Goal: Check status: Check status

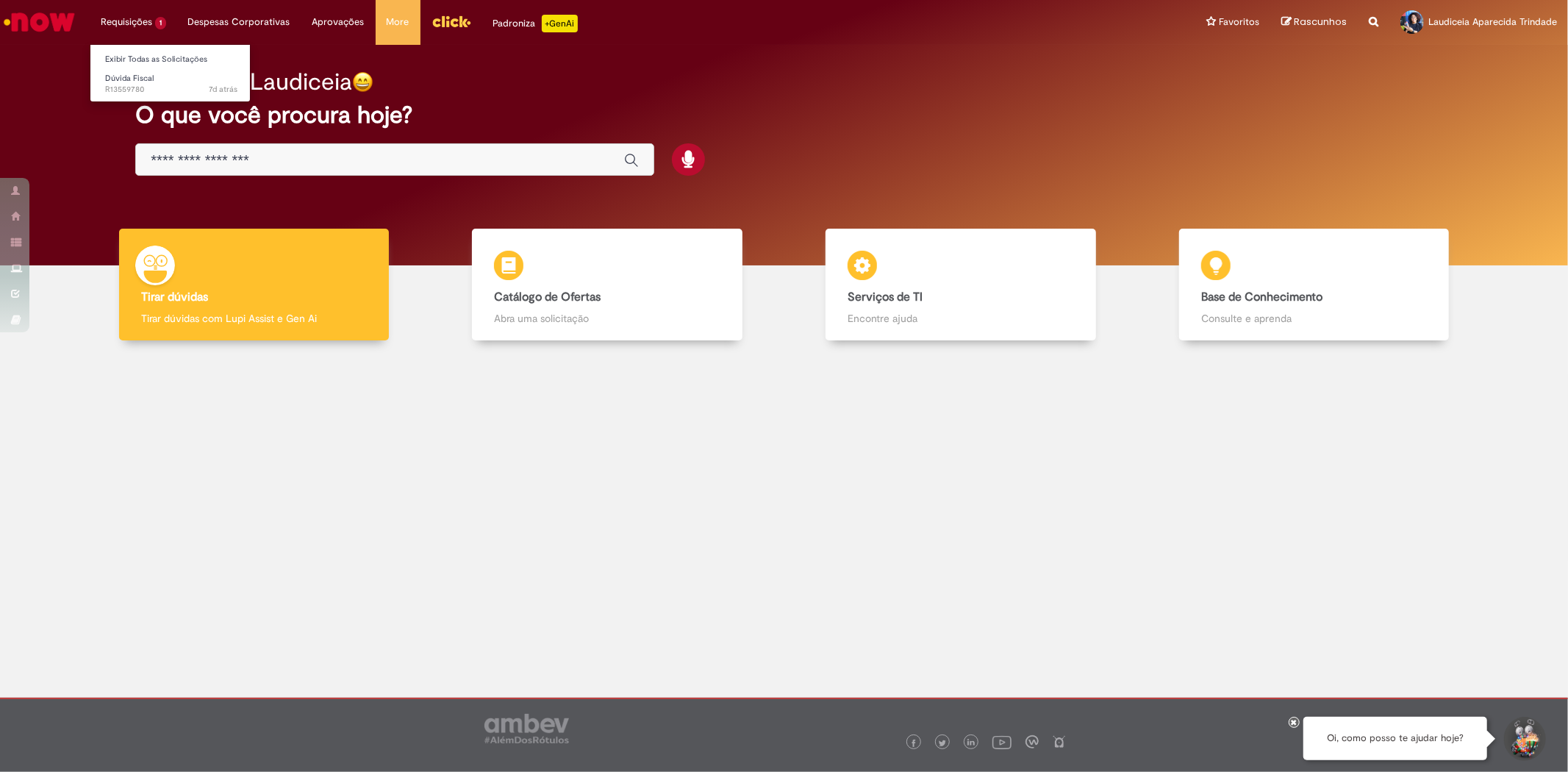
click at [136, 18] on li "Requisições 1 Exibir Todas as Solicitações Dúvida Fiscal 7d atrás 7 dias atrás …" at bounding box center [134, 22] width 87 height 44
click at [140, 83] on link "Dúvida Fiscal 7d atrás 7 dias atrás R13559780" at bounding box center [172, 84] width 162 height 27
click at [133, 77] on span "Dúvida Fiscal" at bounding box center [130, 78] width 49 height 11
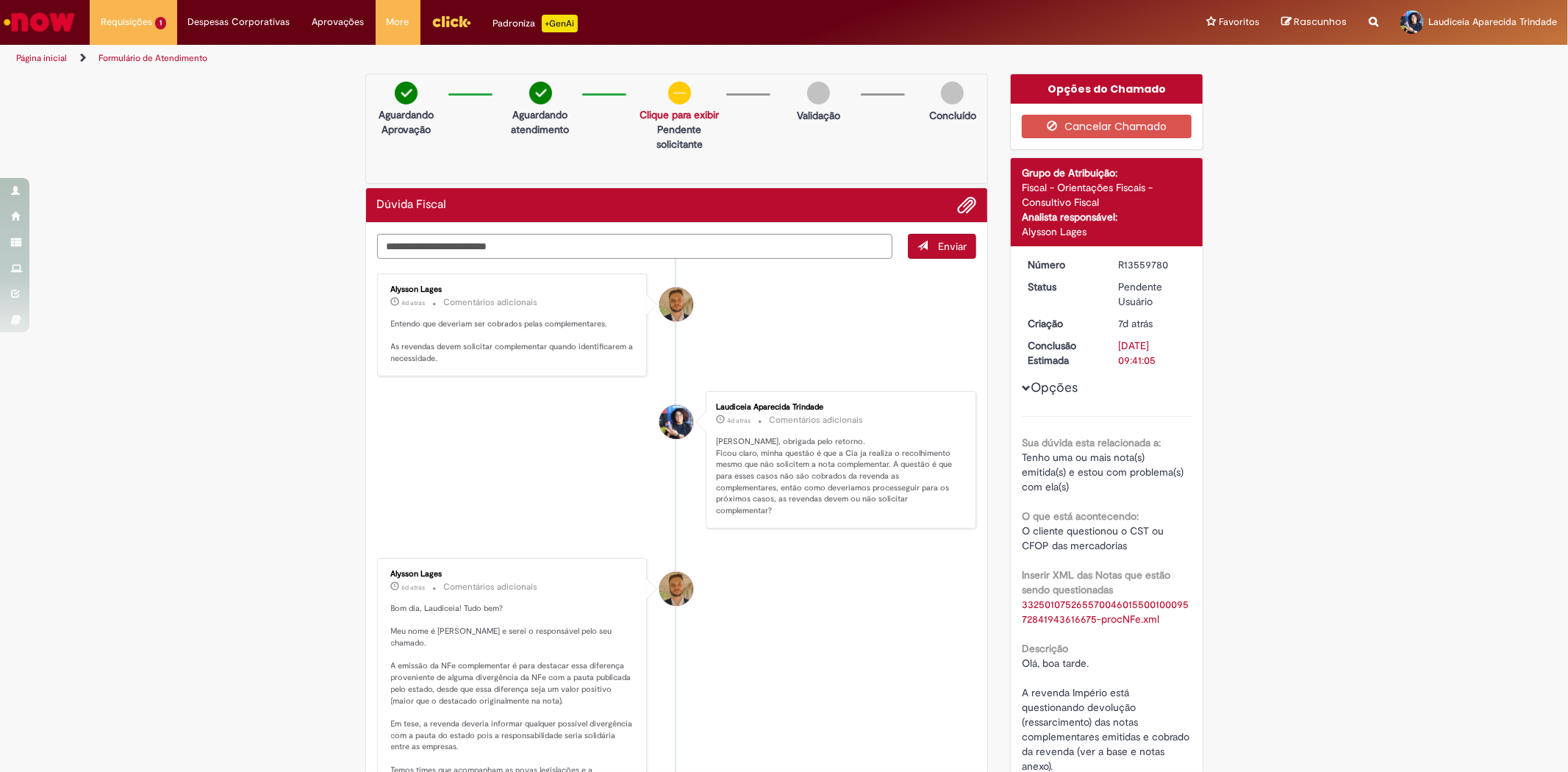
drag, startPoint x: 1169, startPoint y: 265, endPoint x: 1104, endPoint y: 266, distance: 65.0
click at [1107, 266] on dd "R13559780" at bounding box center [1152, 264] width 91 height 14
copy div "R13559780"
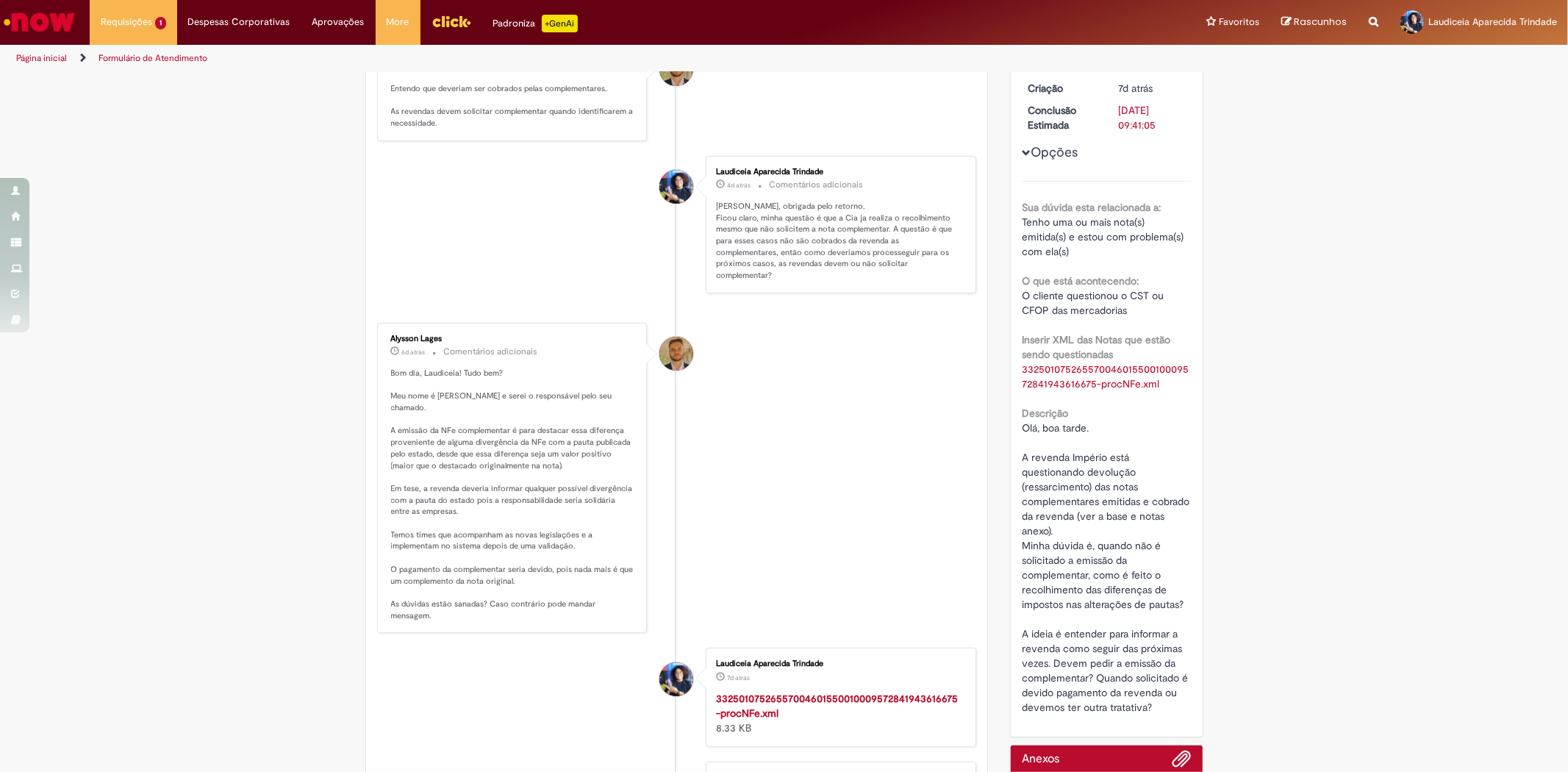
scroll to position [245, 0]
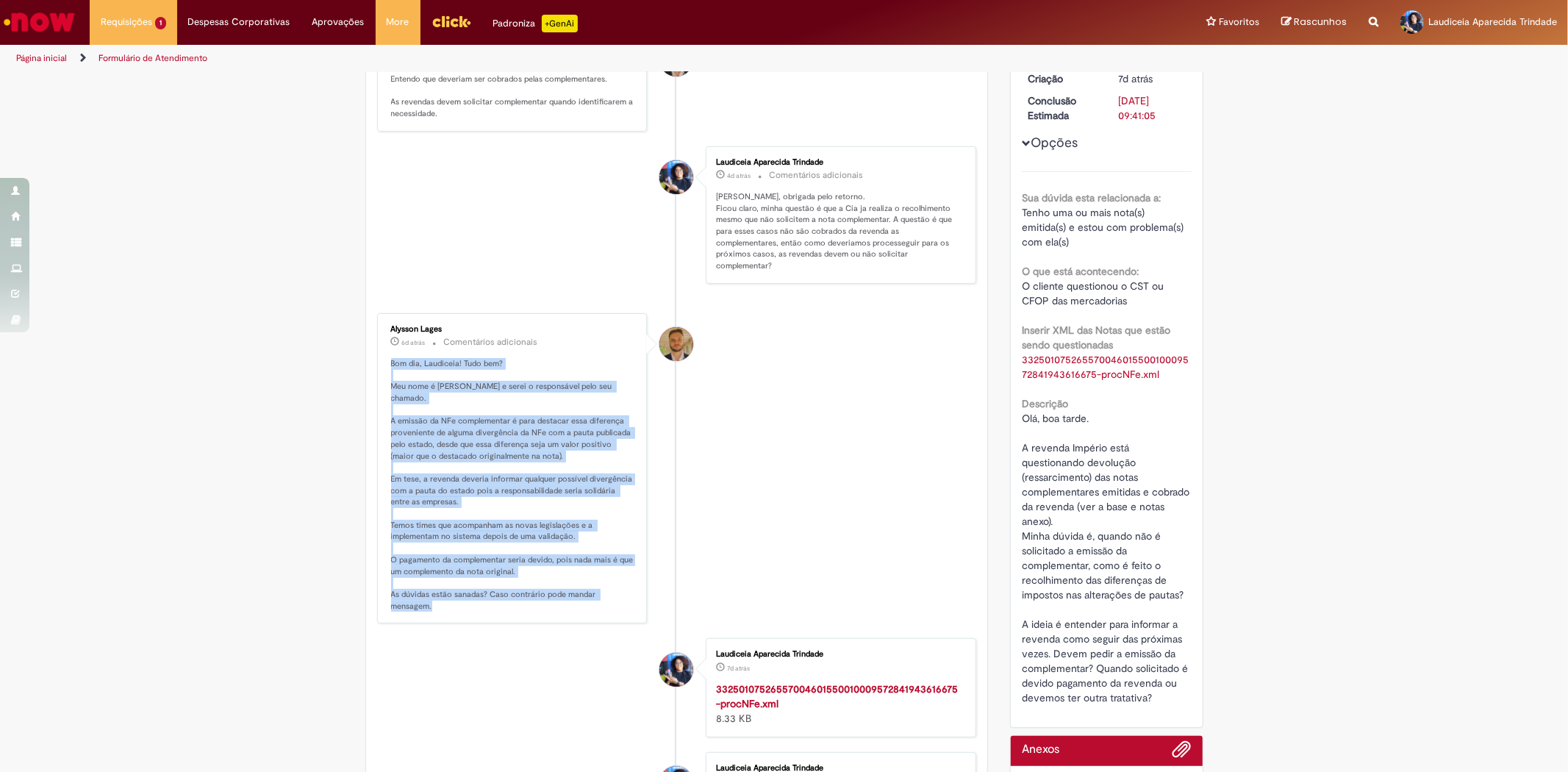
drag, startPoint x: 384, startPoint y: 350, endPoint x: 545, endPoint y: 594, distance: 292.3
click at [545, 594] on p "Bom dia, Laudiceia! Tudo bem? Meu nome é [PERSON_NAME] e serei o responsável pe…" at bounding box center [513, 485] width 245 height 254
copy p "Bom dia, Laudiceia! Tudo bem? Meu nome é [PERSON_NAME] e serei o responsável pe…"
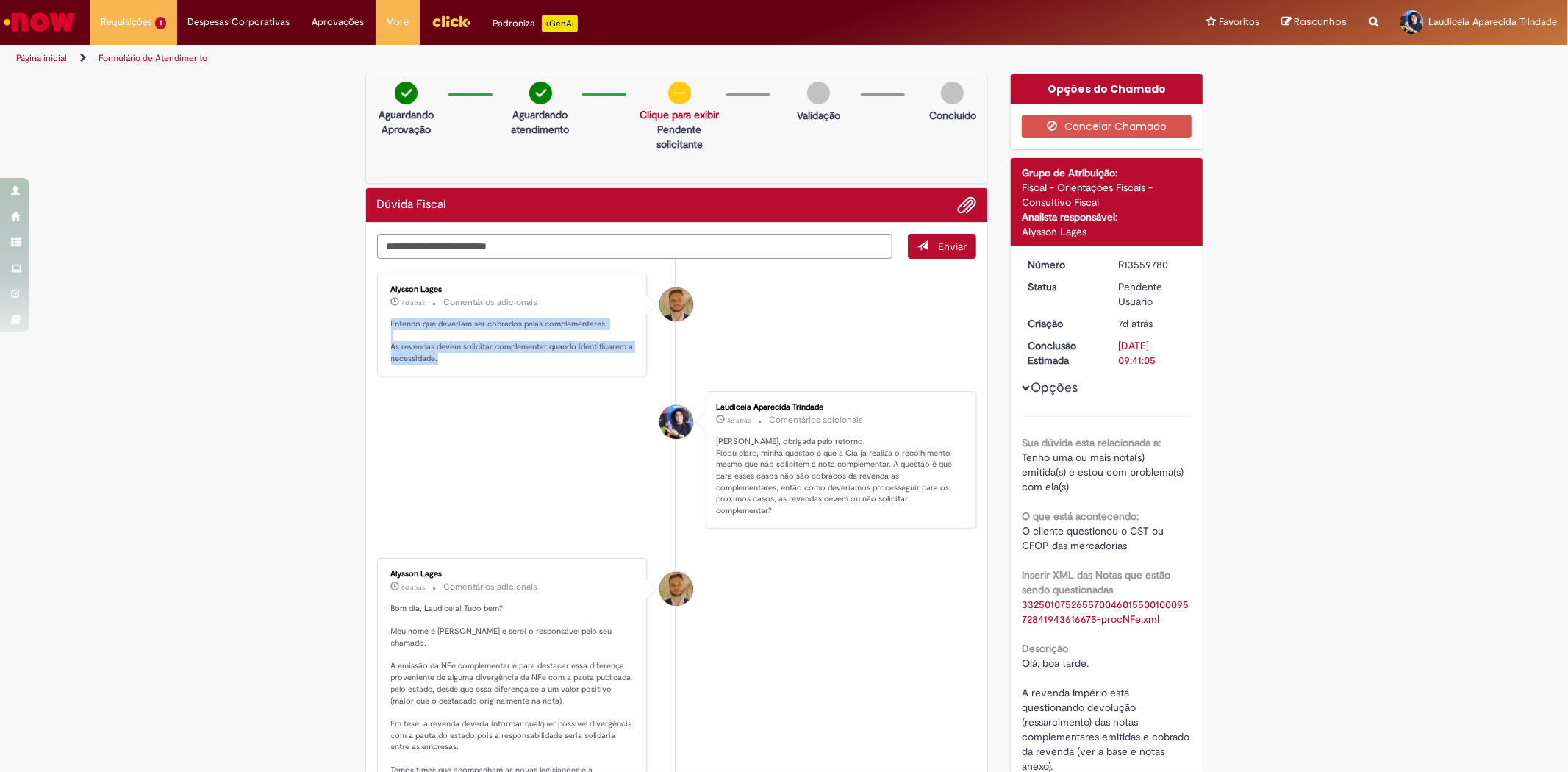
drag, startPoint x: 437, startPoint y: 363, endPoint x: 377, endPoint y: 326, distance: 70.5
click at [382, 326] on div "Alysson Lages 4d atrás 4 dias atrás Comentários adicionais Entendo que deveriam…" at bounding box center [512, 325] width 262 height 94
copy p "Entendo que deveriam ser cobrados pelas complementares. As revendas devem solic…"
